Goal: Information Seeking & Learning: Learn about a topic

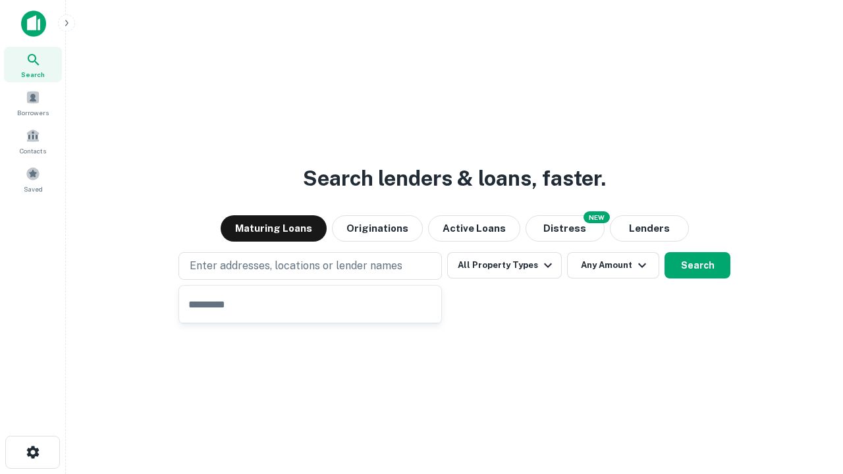
type input "**********"
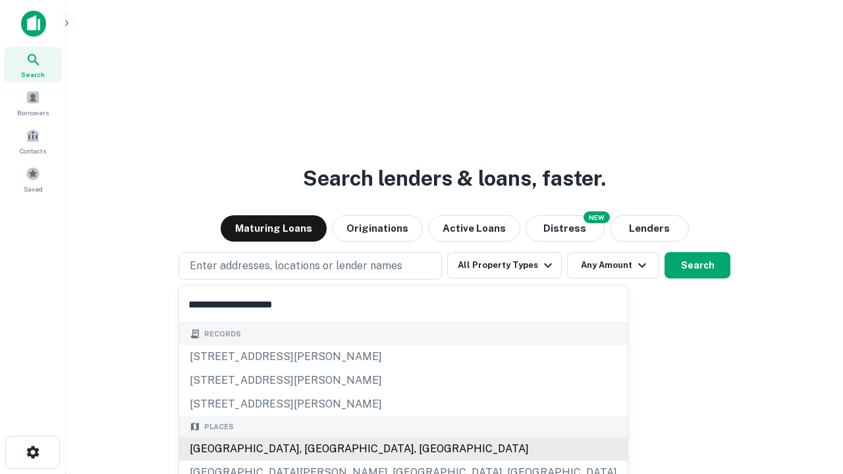
click at [315, 449] on div "[GEOGRAPHIC_DATA], [GEOGRAPHIC_DATA], [GEOGRAPHIC_DATA]" at bounding box center [403, 449] width 449 height 24
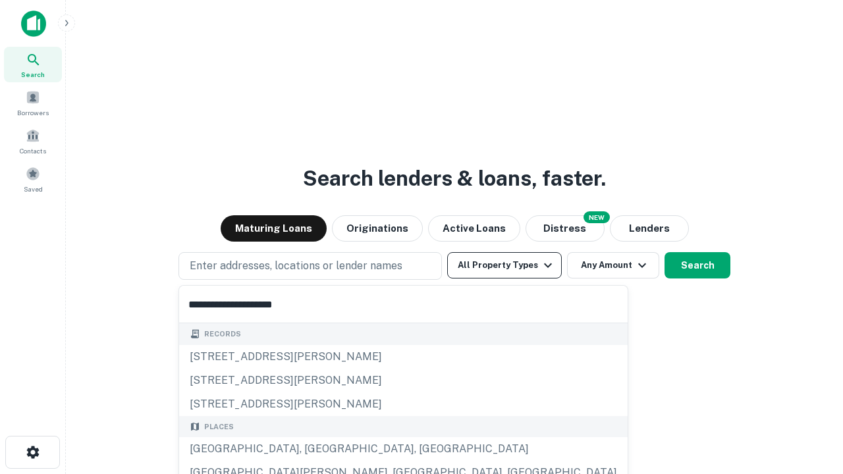
click at [504, 265] on button "All Property Types" at bounding box center [504, 265] width 115 height 26
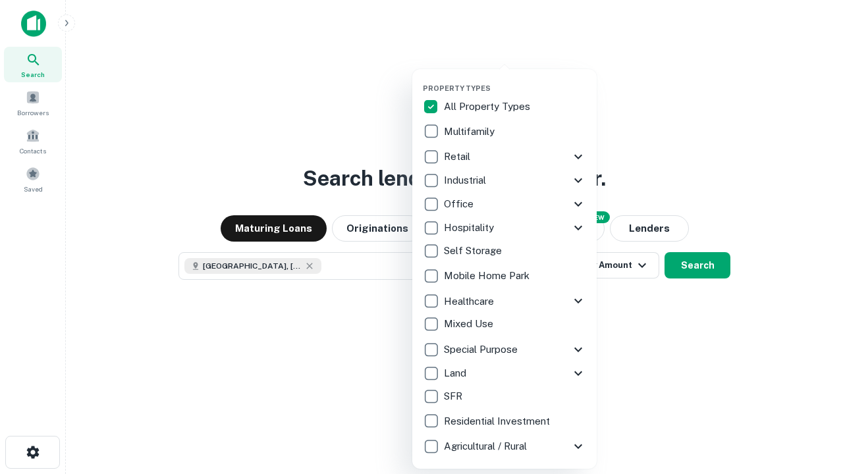
click at [515, 80] on button "button" at bounding box center [515, 80] width 184 height 1
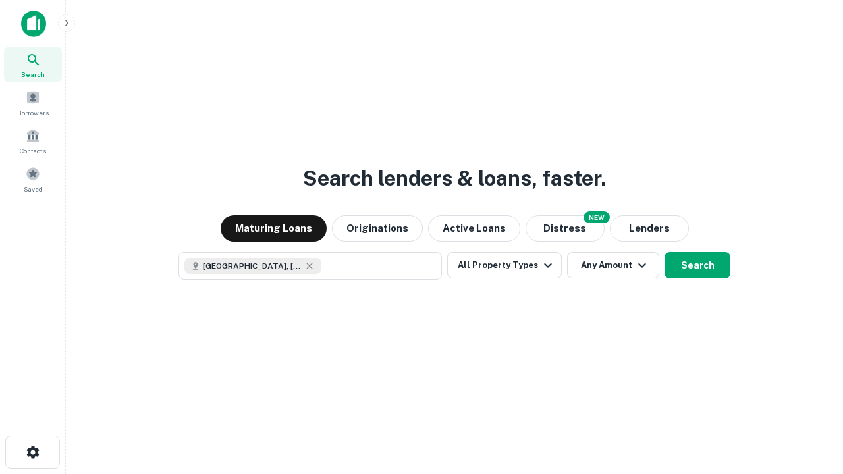
scroll to position [21, 0]
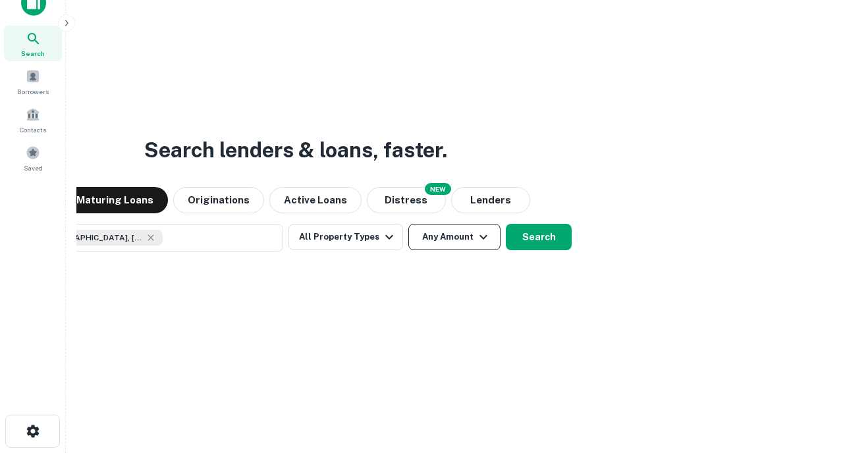
click at [408, 224] on button "Any Amount" at bounding box center [454, 237] width 92 height 26
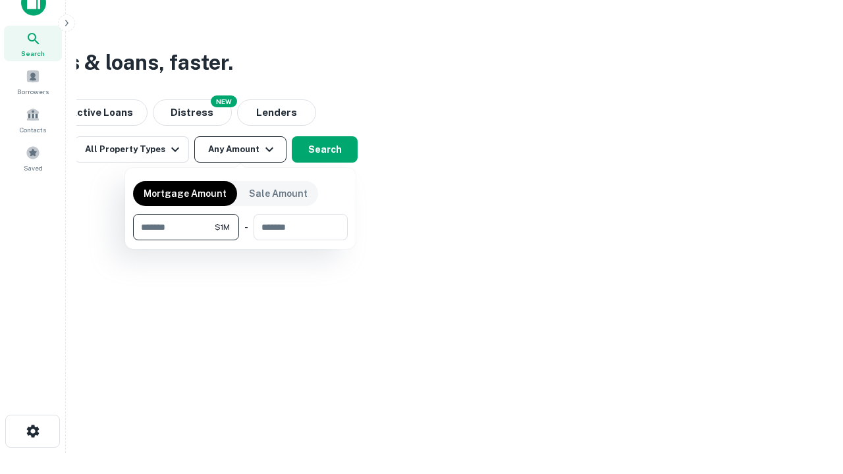
type input "*******"
click at [240, 240] on button "button" at bounding box center [240, 240] width 215 height 1
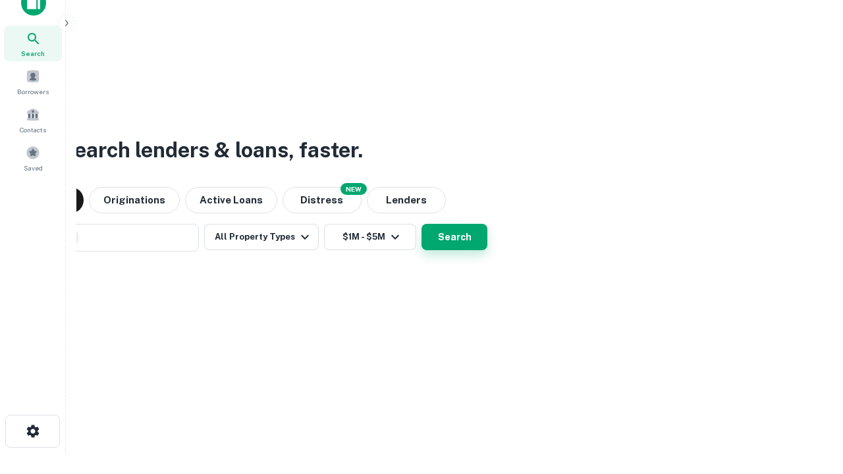
click at [421, 224] on button "Search" at bounding box center [454, 237] width 66 height 26
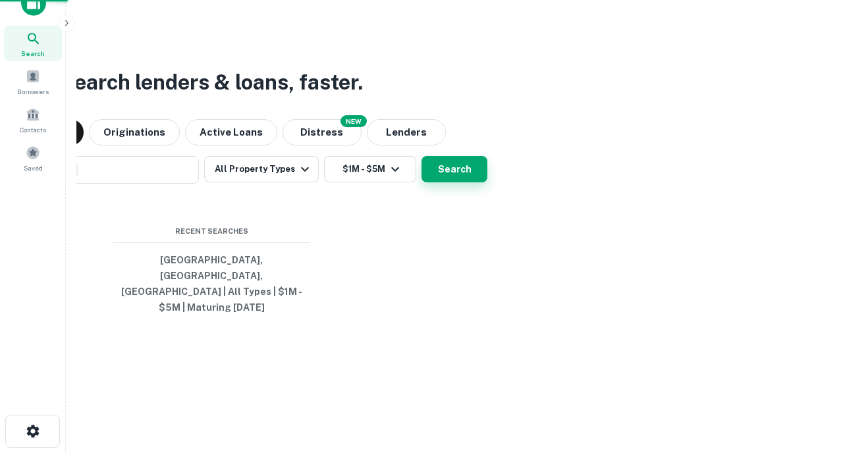
scroll to position [43, 373]
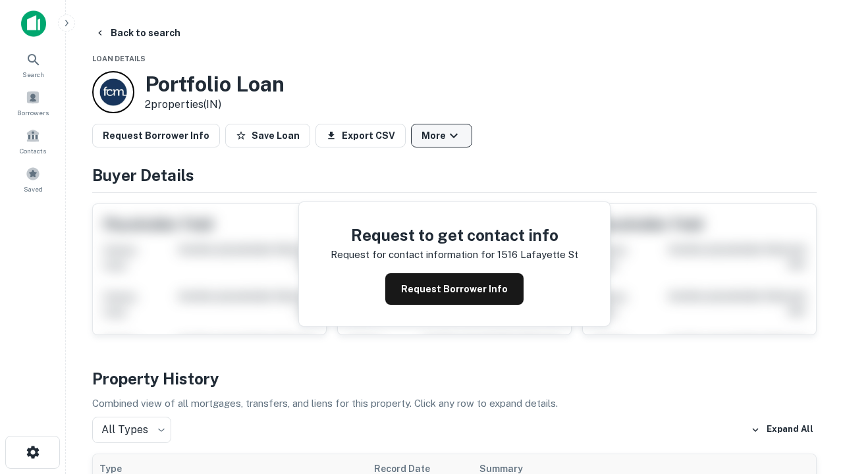
click at [441, 136] on button "More" at bounding box center [441, 136] width 61 height 24
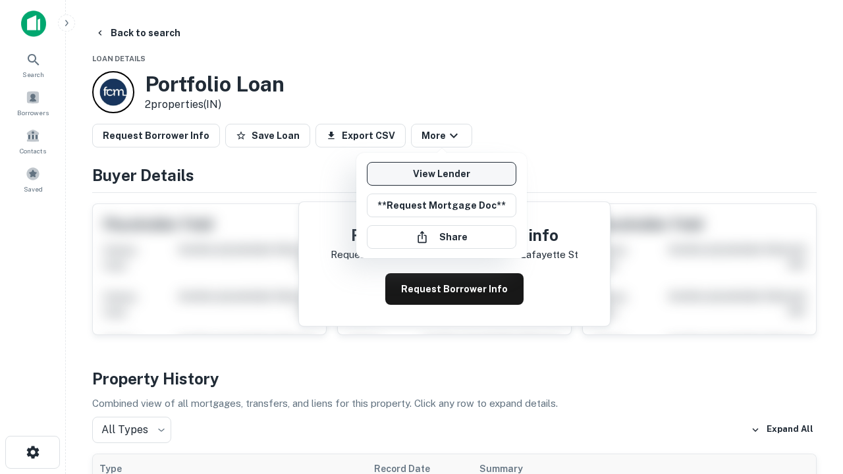
click at [441, 174] on link "View Lender" at bounding box center [442, 174] width 150 height 24
